Goal: Task Accomplishment & Management: Manage account settings

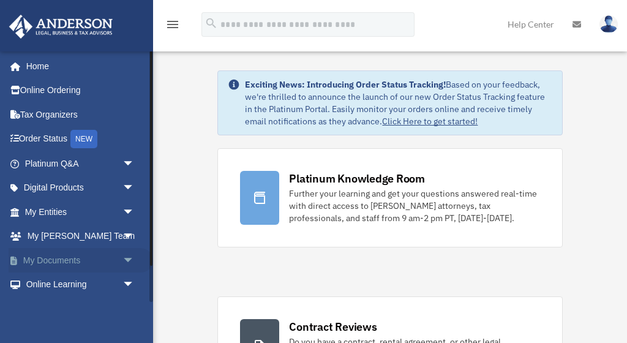
click at [127, 259] on span "arrow_drop_down" at bounding box center [134, 260] width 24 height 25
click at [53, 280] on link "Box" at bounding box center [85, 284] width 136 height 24
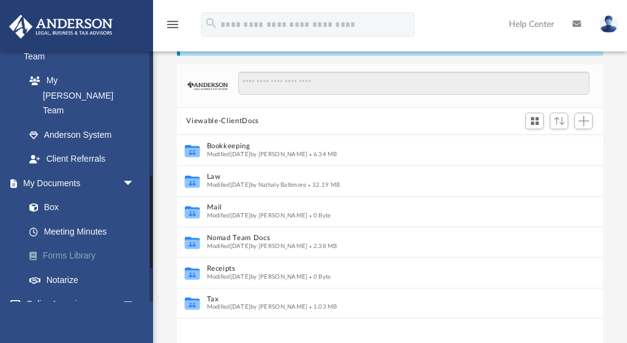
scroll to position [341, 0]
click at [57, 194] on link "Box" at bounding box center [85, 206] width 136 height 24
click at [45, 194] on link "Box" at bounding box center [85, 206] width 136 height 24
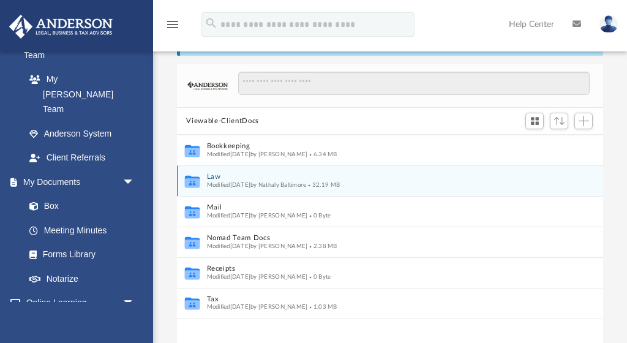
click at [216, 175] on button "Law" at bounding box center [381, 177] width 351 height 8
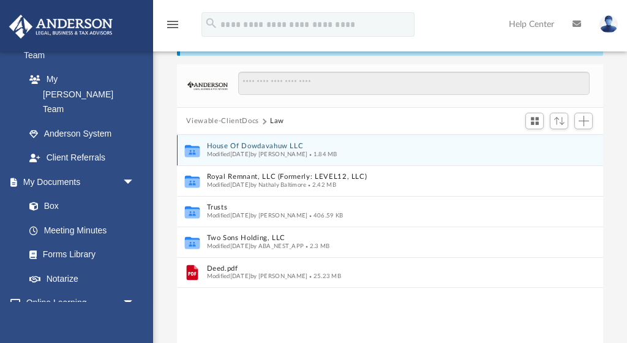
click at [241, 148] on button "House Of Dowdavahuw LLC" at bounding box center [381, 147] width 351 height 8
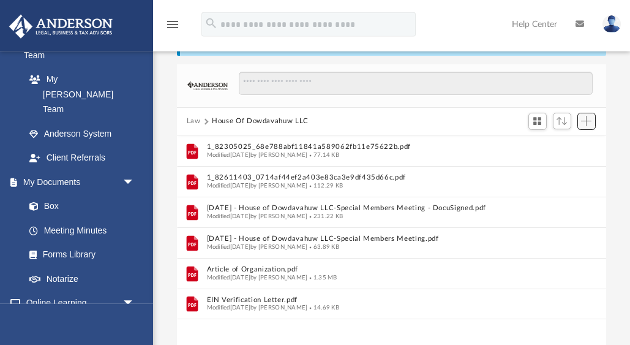
scroll to position [1, 1]
click at [587, 118] on span "Add" at bounding box center [586, 121] width 10 height 10
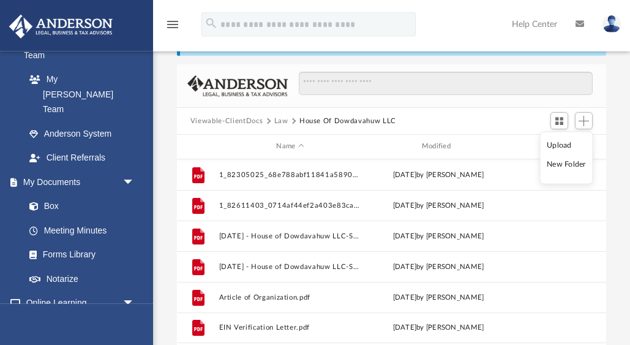
click at [557, 144] on li "Upload" at bounding box center [566, 144] width 39 height 13
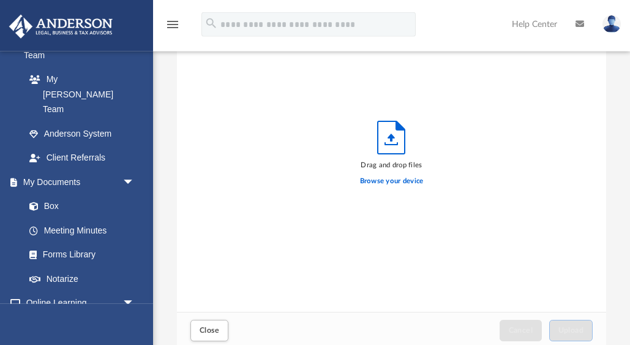
scroll to position [1, 1]
click at [395, 142] on icon "Upload" at bounding box center [391, 137] width 27 height 32
click at [385, 181] on label "Browse your device" at bounding box center [392, 181] width 64 height 11
click at [0, 0] on input "Browse your device" at bounding box center [0, 0] width 0 height 0
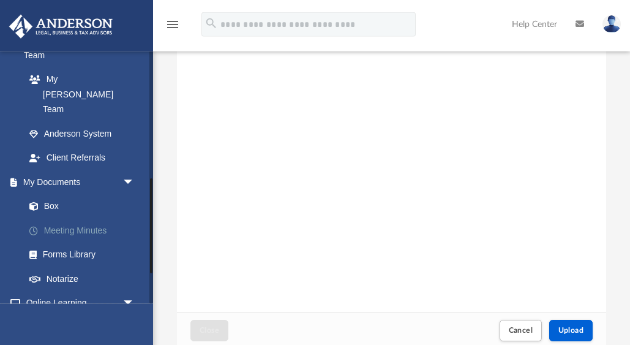
click at [74, 218] on link "Meeting Minutes" at bounding box center [85, 230] width 136 height 24
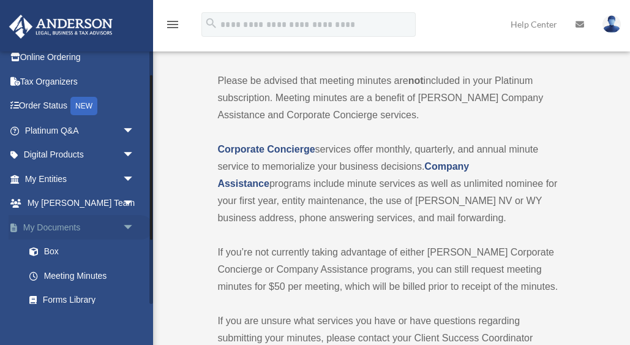
scroll to position [37, 0]
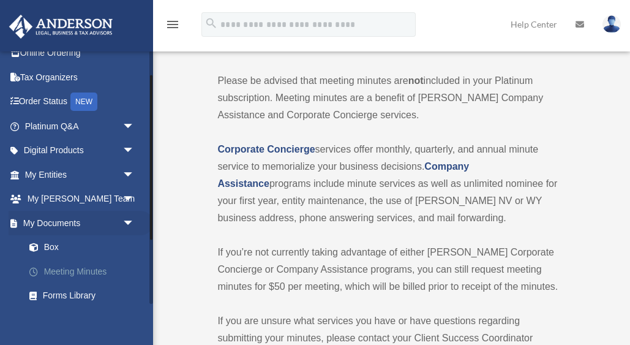
click at [55, 269] on link "Meeting Minutes" at bounding box center [85, 271] width 136 height 24
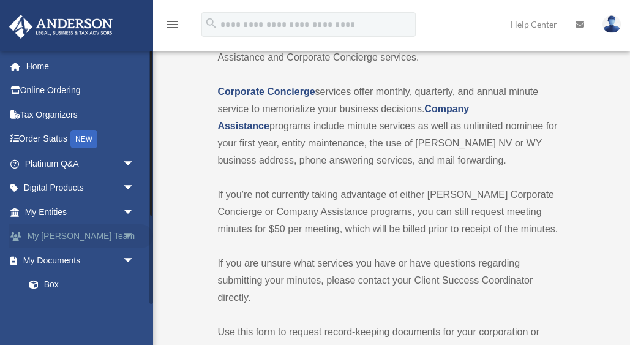
scroll to position [120, 0]
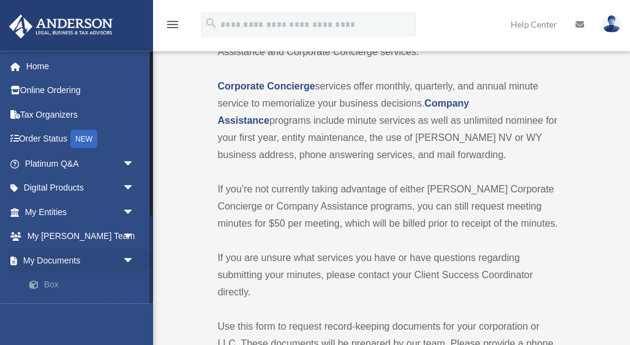
click at [52, 282] on link "Box" at bounding box center [85, 284] width 136 height 24
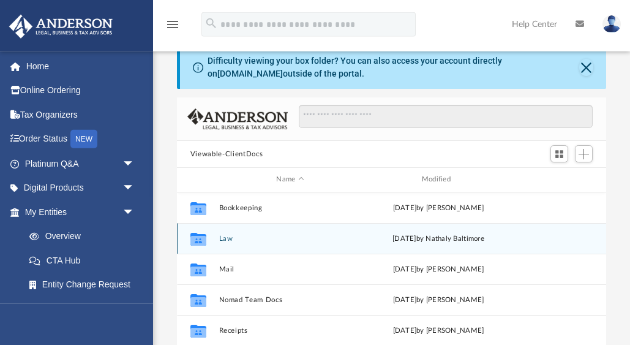
scroll to position [24, 0]
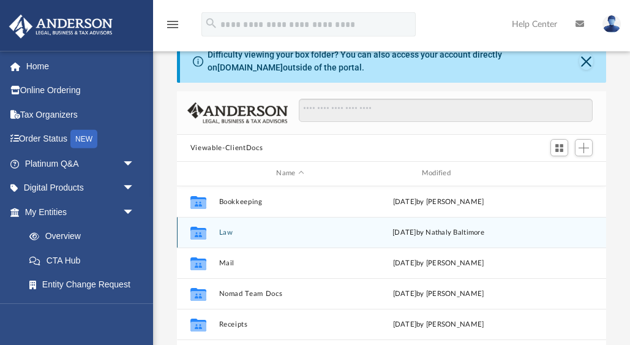
click at [227, 231] on button "Law" at bounding box center [290, 232] width 143 height 8
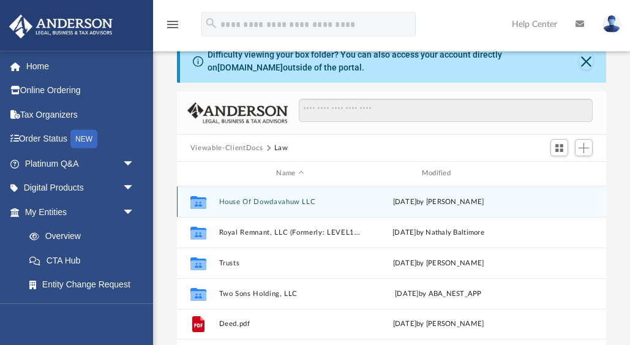
click at [255, 200] on button "House Of Dowdavahuw LLC" at bounding box center [290, 202] width 143 height 8
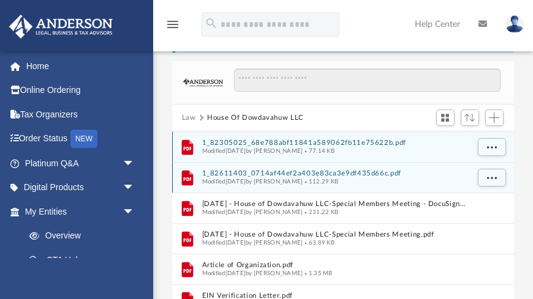
scroll to position [51, 0]
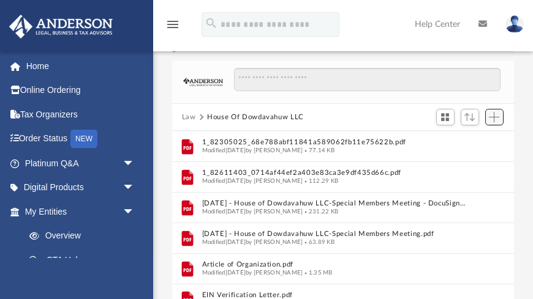
click at [493, 114] on span "Add" at bounding box center [494, 117] width 10 height 10
click at [470, 140] on li "Upload" at bounding box center [476, 141] width 39 height 13
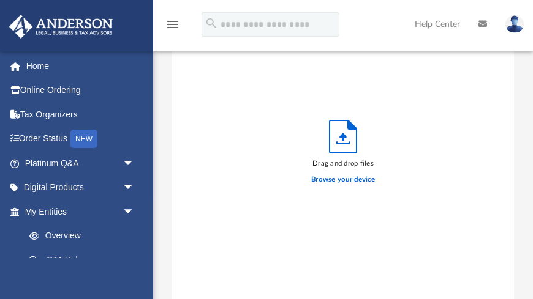
scroll to position [310, 342]
click at [363, 179] on label "Browse your device" at bounding box center [343, 179] width 64 height 11
click at [0, 0] on input "Browse your device" at bounding box center [0, 0] width 0 height 0
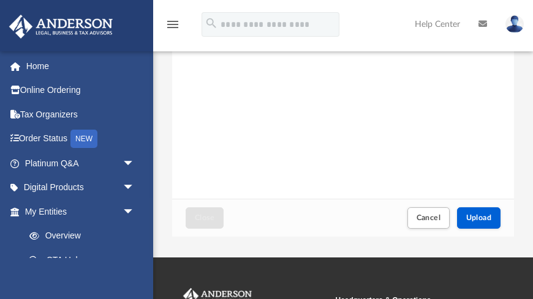
scroll to position [223, 0]
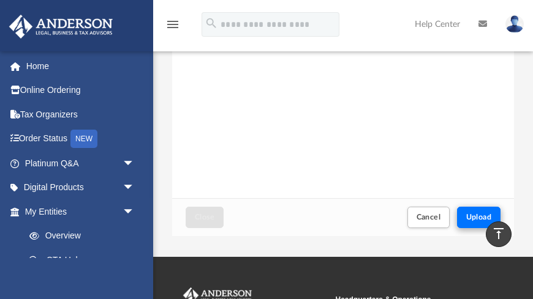
click at [478, 214] on span "Upload" at bounding box center [479, 217] width 26 height 7
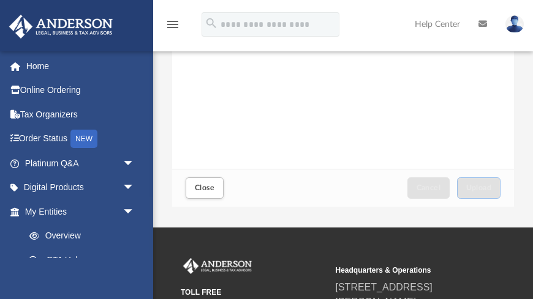
scroll to position [256, 0]
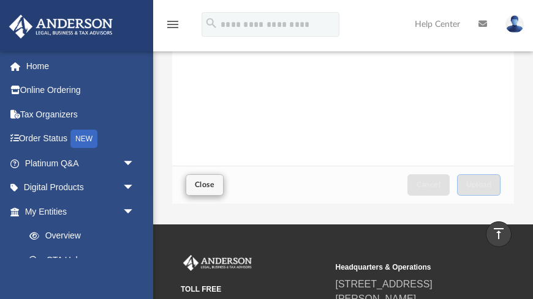
click at [213, 184] on span "Close" at bounding box center [205, 184] width 20 height 7
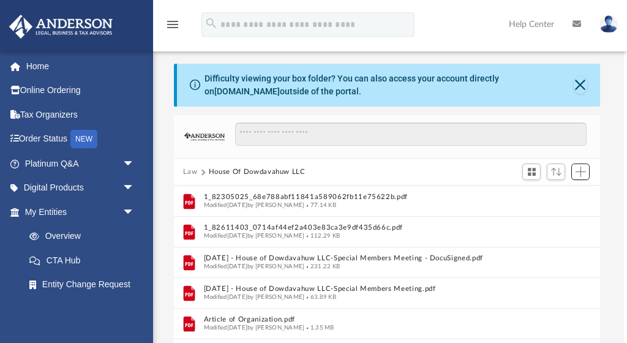
scroll to position [0, 3]
click at [601, 25] on img at bounding box center [608, 24] width 18 height 18
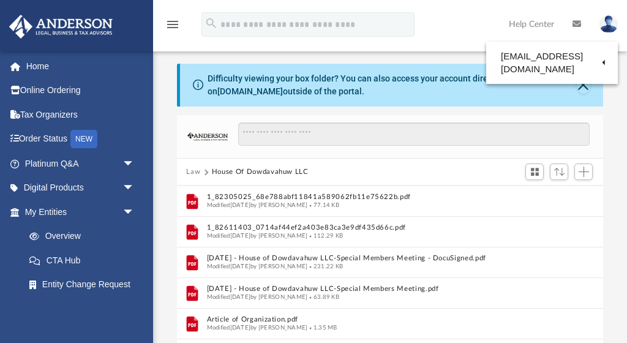
scroll to position [0, 0]
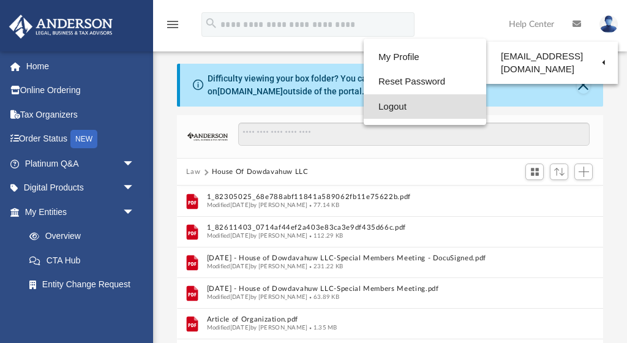
click at [368, 103] on link "Logout" at bounding box center [425, 106] width 122 height 25
